Goal: Task Accomplishment & Management: Manage account settings

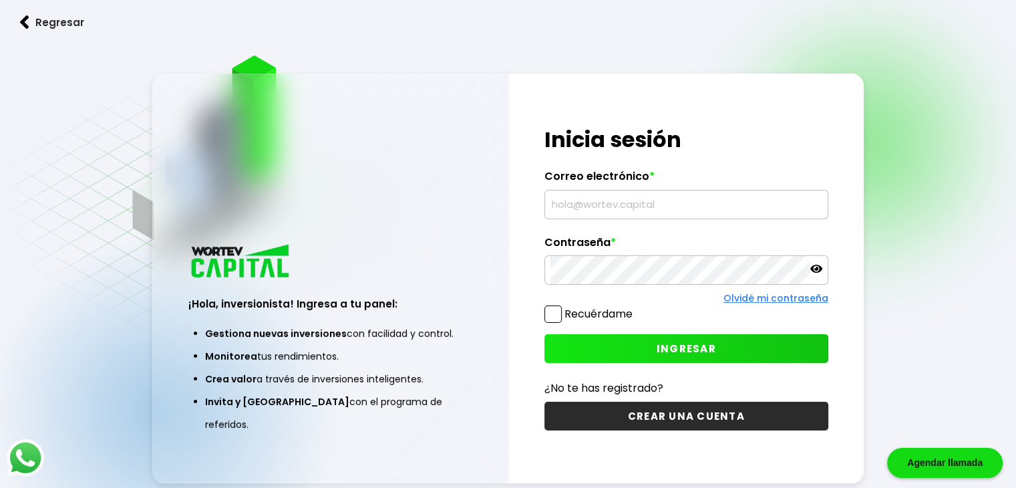
type input "[EMAIL_ADDRESS][DOMAIN_NAME]"
click at [552, 314] on span at bounding box center [553, 313] width 17 height 17
click at [636, 307] on input "Recuérdame" at bounding box center [636, 307] width 0 height 0
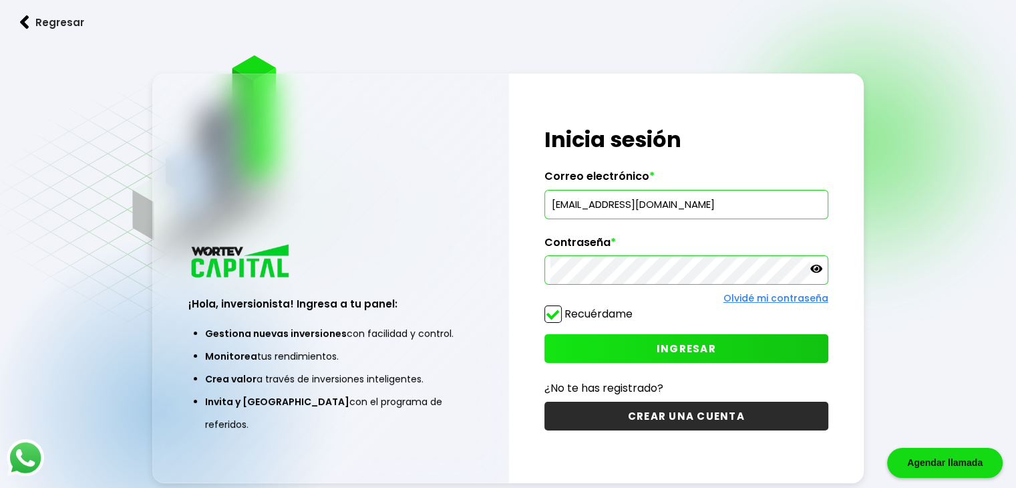
click at [656, 339] on button "INGRESAR" at bounding box center [687, 348] width 284 height 29
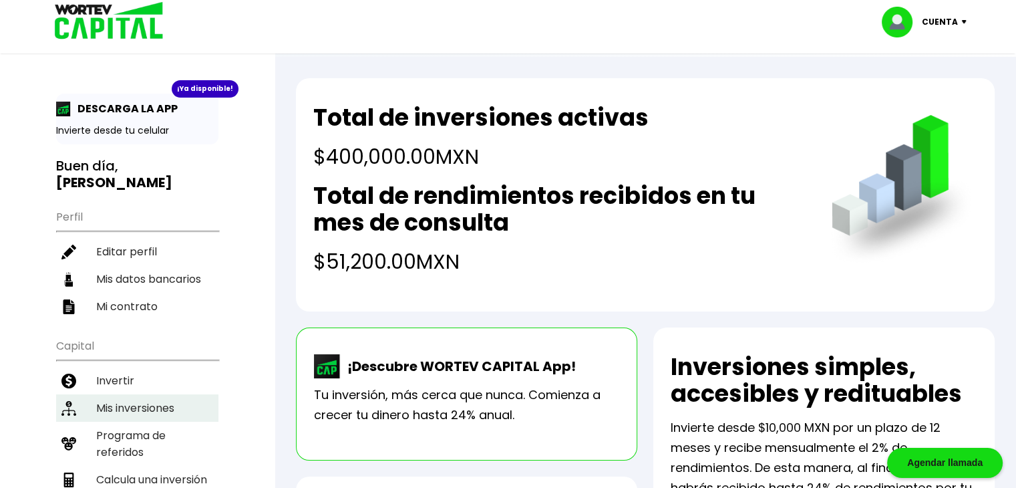
click at [136, 402] on li "Mis inversiones" at bounding box center [137, 407] width 162 height 27
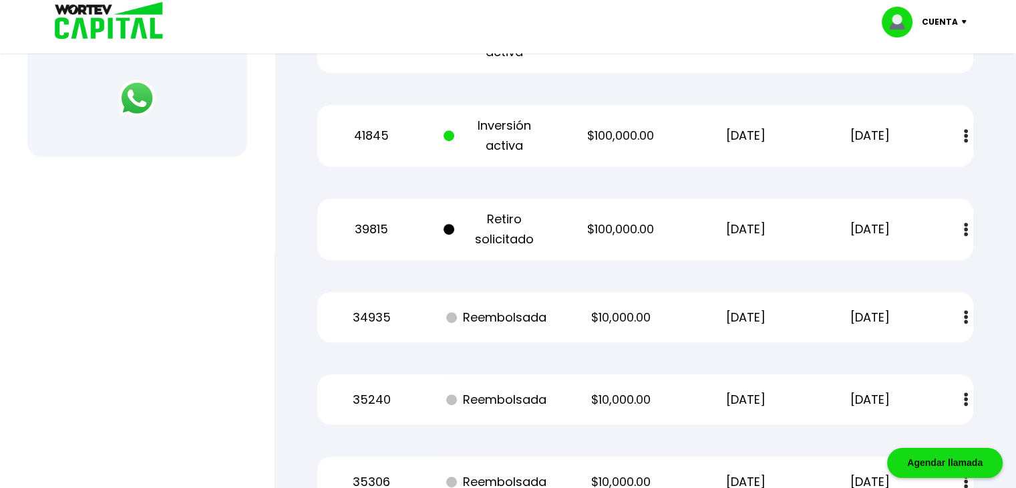
scroll to position [601, 0]
